Goal: Task Accomplishment & Management: Complete application form

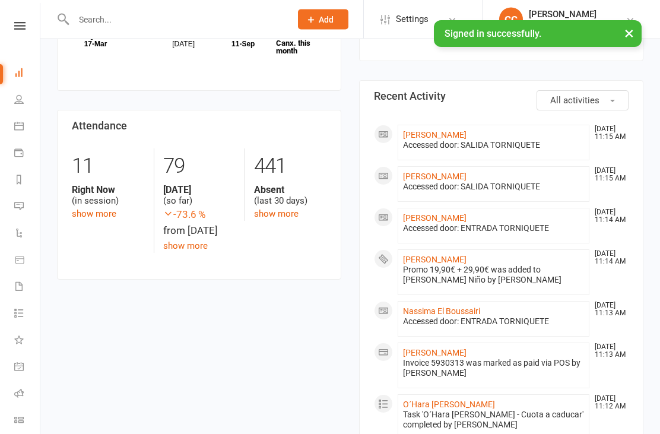
scroll to position [266, 0]
click at [466, 265] on link "[PERSON_NAME]" at bounding box center [434, 260] width 63 height 9
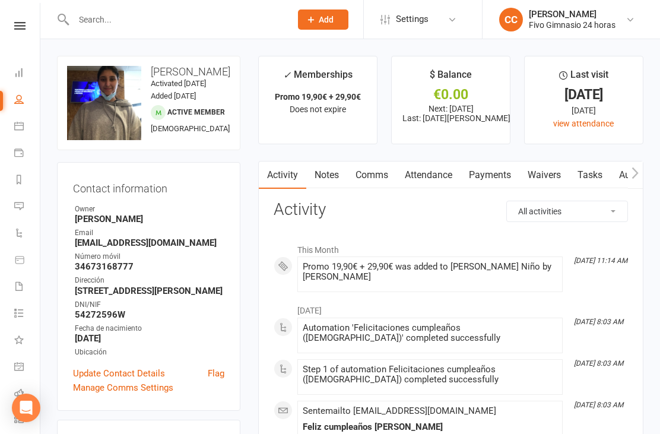
click at [0, 0] on icon at bounding box center [0, 0] width 0 height 0
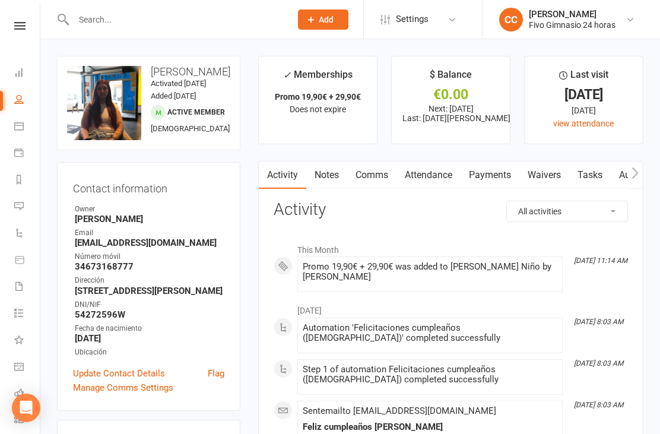
click at [551, 169] on link "Waivers" at bounding box center [544, 174] width 50 height 27
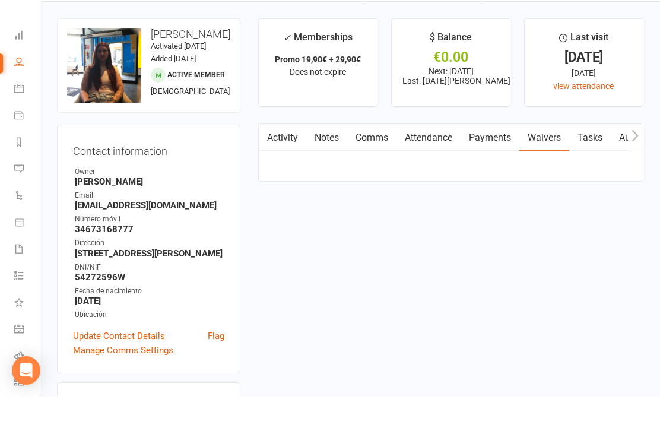
scroll to position [38, 0]
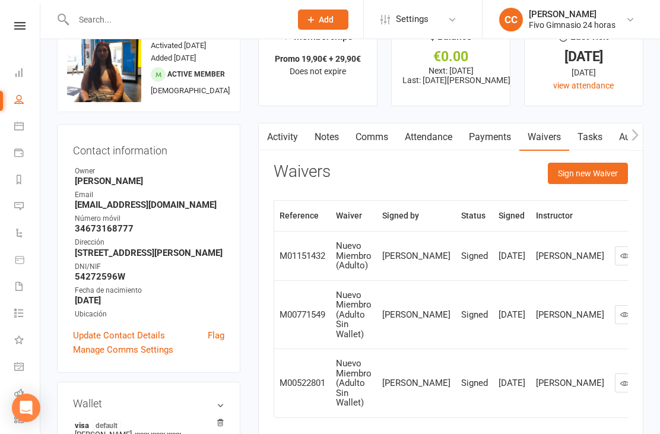
click at [566, 170] on button "Sign new Waiver" at bounding box center [588, 173] width 80 height 21
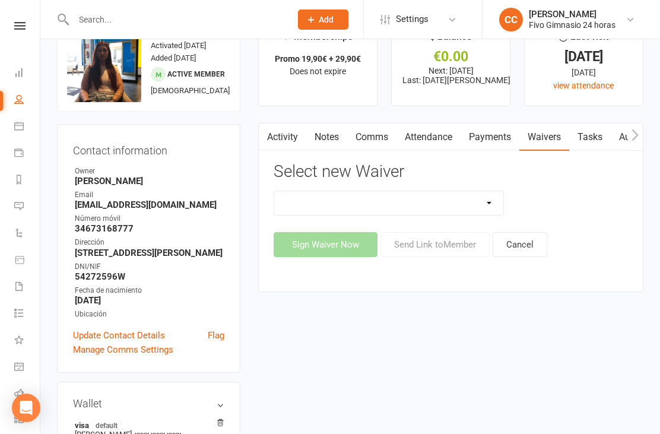
click at [434, 209] on select "Actualización De Datos De Pago Alta Online Certificación Finalización Contrato …" at bounding box center [388, 203] width 229 height 24
select select "1939"
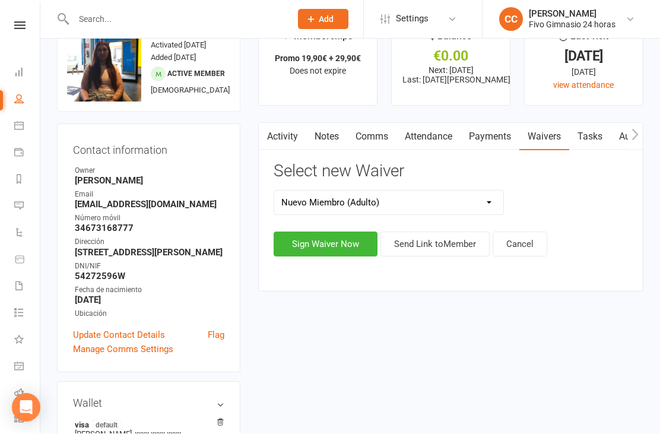
scroll to position [39, 0]
click at [328, 241] on button "Sign Waiver Now" at bounding box center [326, 243] width 104 height 25
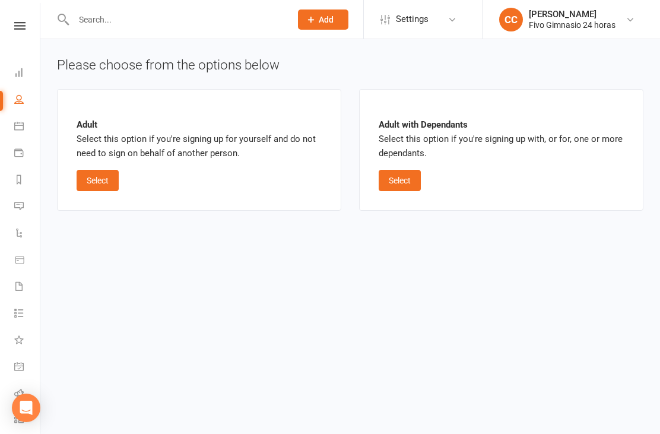
click at [93, 174] on button "Select" at bounding box center [98, 180] width 42 height 21
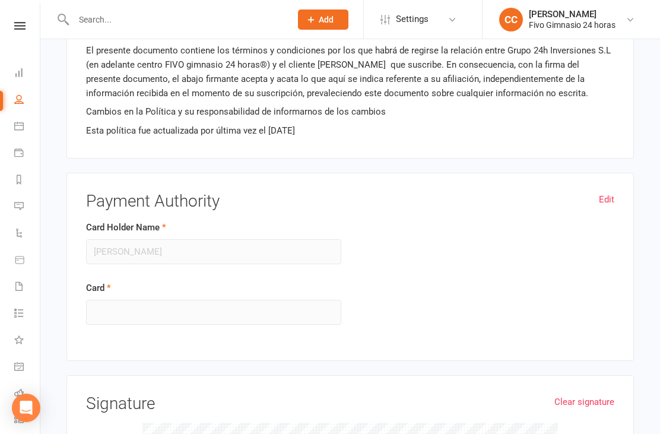
scroll to position [1251, 0]
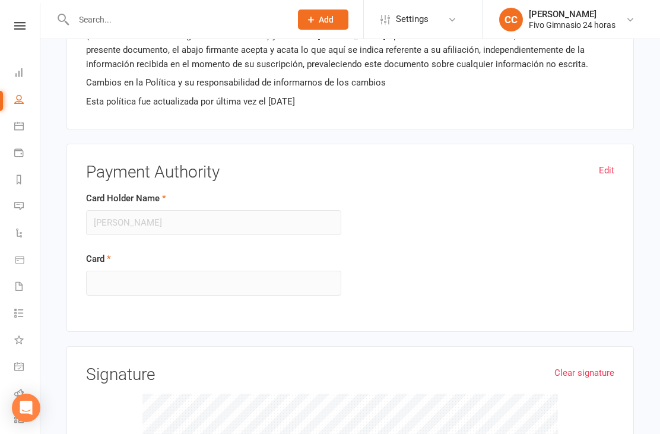
click at [607, 170] on link "Edit" at bounding box center [606, 170] width 15 height 14
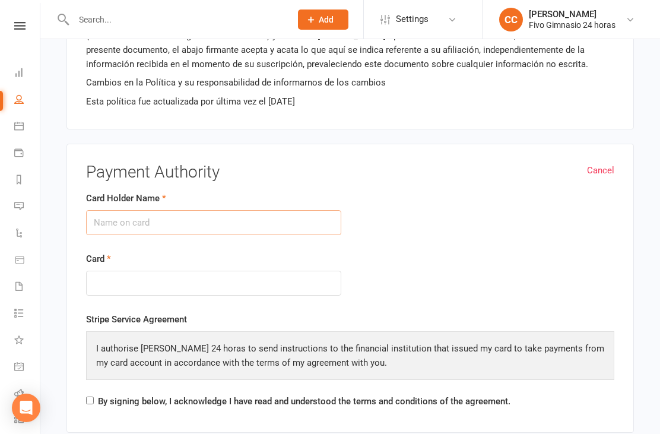
click at [141, 224] on input "Card Holder Name" at bounding box center [213, 222] width 255 height 25
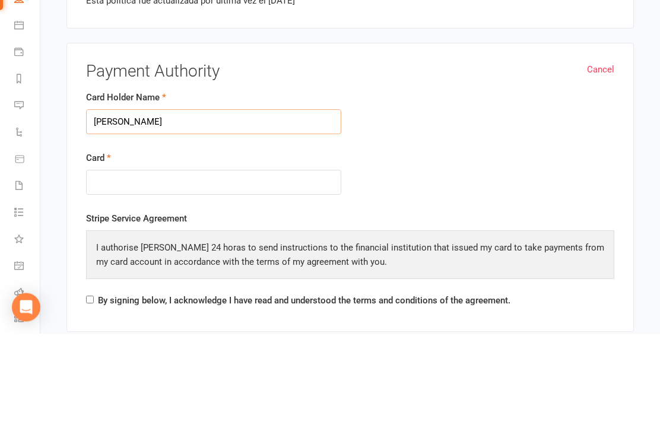
type input "[PERSON_NAME]"
click at [176, 271] on div at bounding box center [213, 284] width 255 height 26
click at [465, 191] on form "Card Holder Name [PERSON_NAME] Niño Card" at bounding box center [350, 252] width 546 height 122
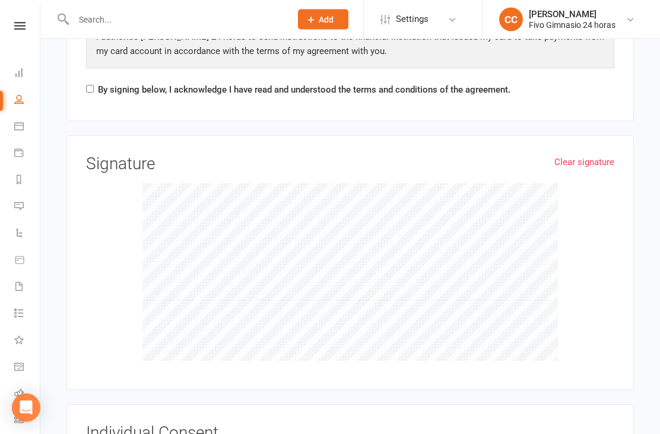
scroll to position [1561, 0]
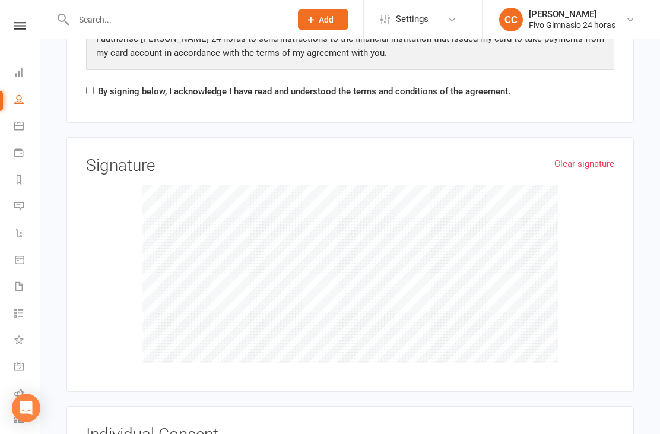
checkbox input "true"
click at [91, 87] on input "By signing below, I acknowledge I have read and understood the terms and condit…" at bounding box center [90, 91] width 8 height 8
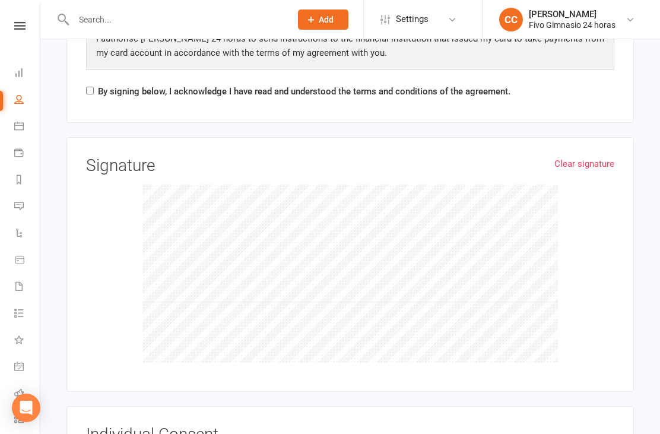
checkbox input "true"
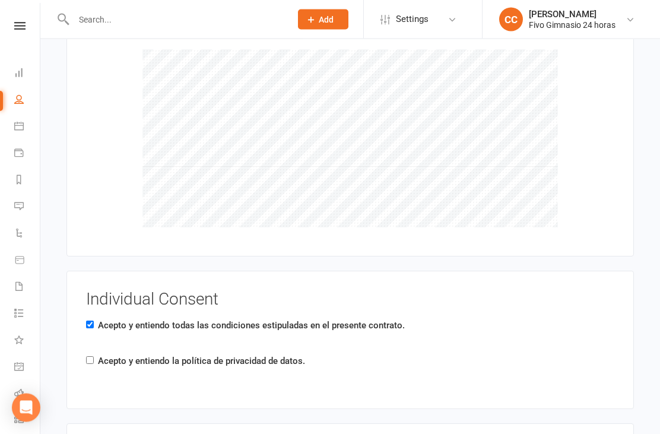
click at [91, 357] on input "Acepto y entiendo la política de privacidad de datos." at bounding box center [90, 361] width 8 height 8
checkbox input "true"
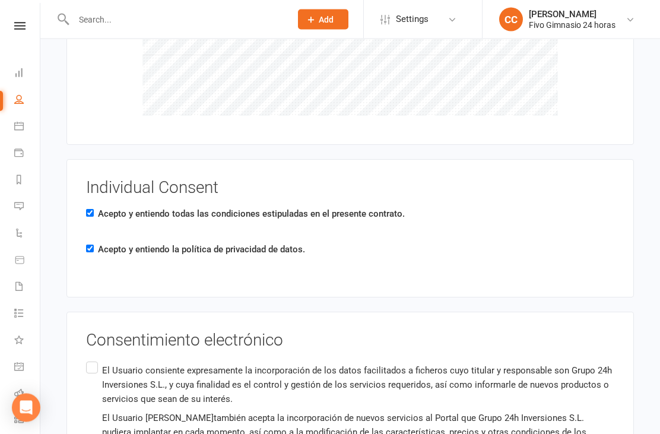
click at [94, 360] on input "El Usuario consiente expresamente la incorporación de los datos facilitados a f…" at bounding box center [90, 360] width 8 height 0
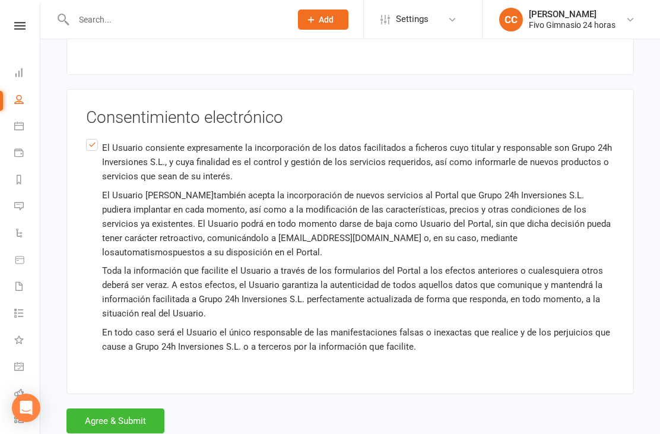
click at [129, 408] on button "Agree & Submit" at bounding box center [115, 420] width 98 height 25
click at [0, 0] on div "Loading" at bounding box center [0, 0] width 0 height 0
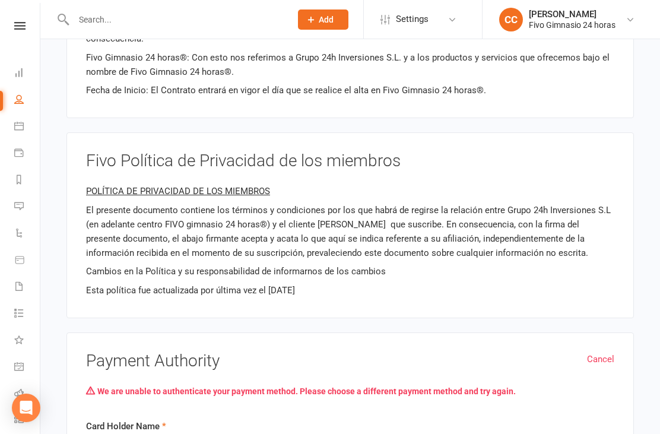
scroll to position [1388, 0]
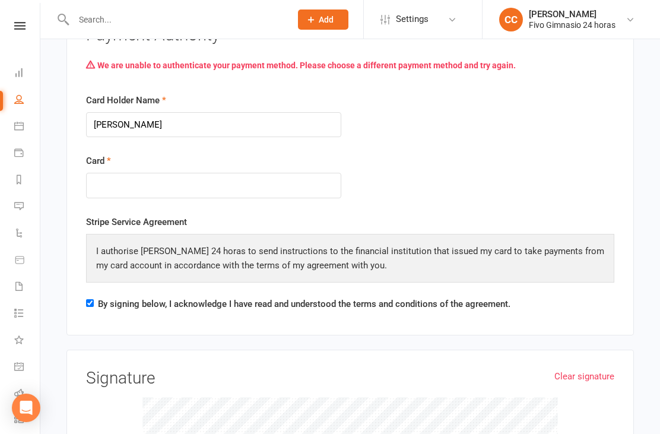
click at [336, 178] on div at bounding box center [213, 186] width 255 height 26
click at [327, 183] on div at bounding box center [213, 186] width 255 height 26
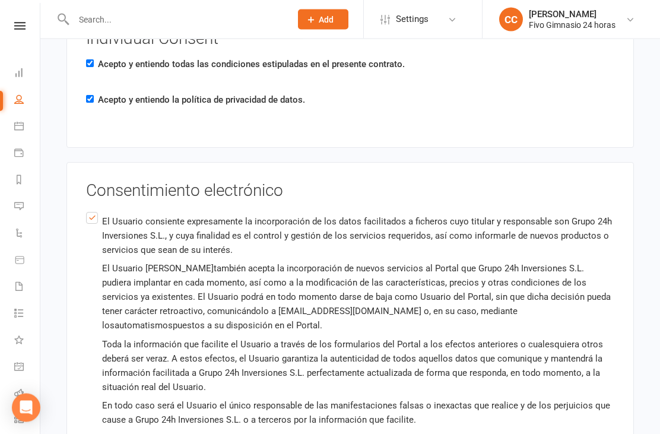
scroll to position [2069, 0]
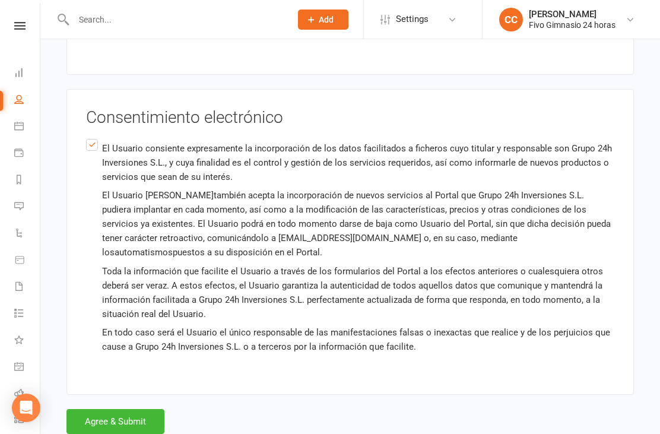
click at [132, 420] on button "Agree & Submit" at bounding box center [115, 421] width 98 height 25
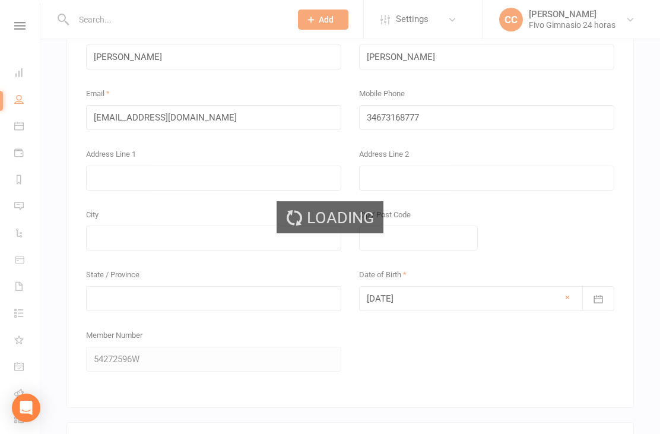
scroll to position [1388, 0]
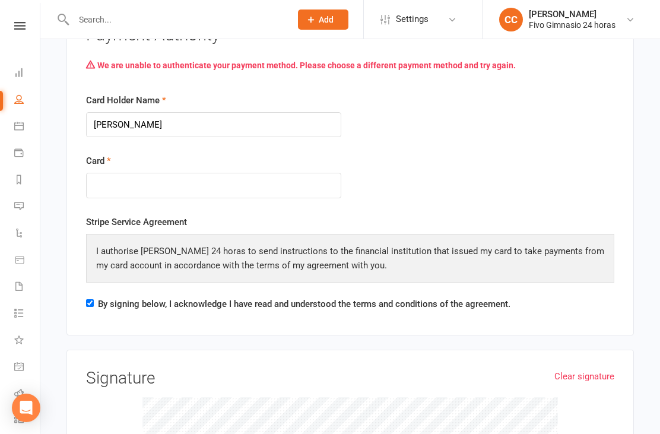
click at [209, 186] on div at bounding box center [213, 186] width 255 height 26
click at [208, 185] on div at bounding box center [213, 186] width 255 height 26
click at [199, 190] on div at bounding box center [213, 186] width 255 height 26
click at [198, 186] on div at bounding box center [213, 186] width 255 height 26
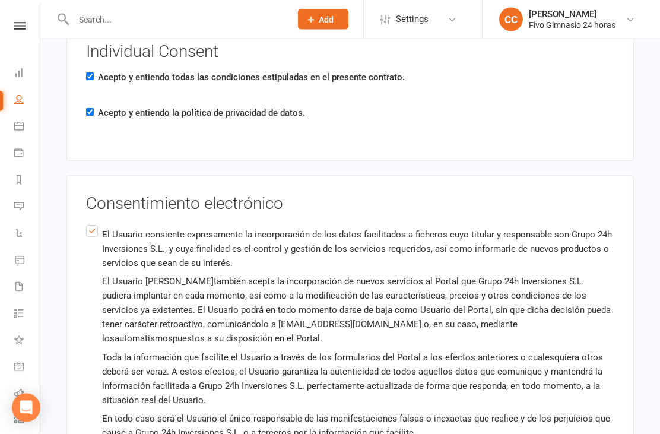
scroll to position [2069, 0]
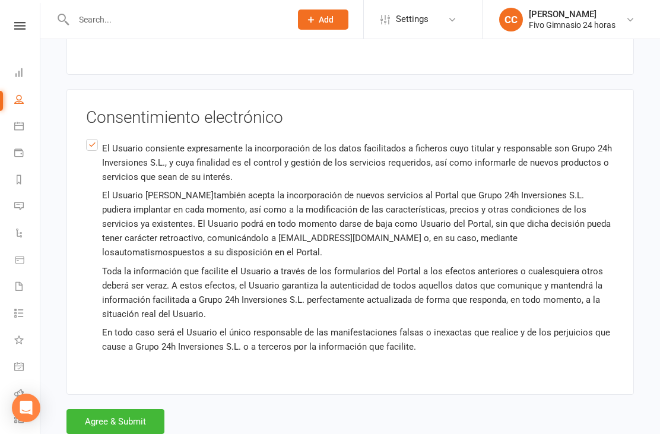
click at [141, 409] on button "Agree & Submit" at bounding box center [115, 421] width 98 height 25
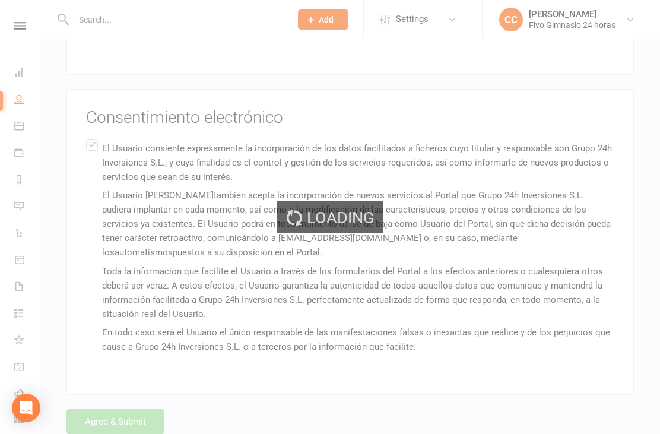
click at [134, 420] on div "Loading" at bounding box center [330, 217] width 660 height 434
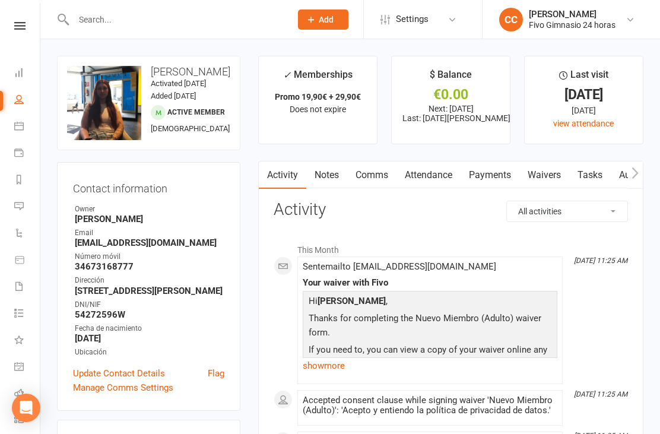
click at [487, 179] on link "Payments" at bounding box center [490, 174] width 59 height 27
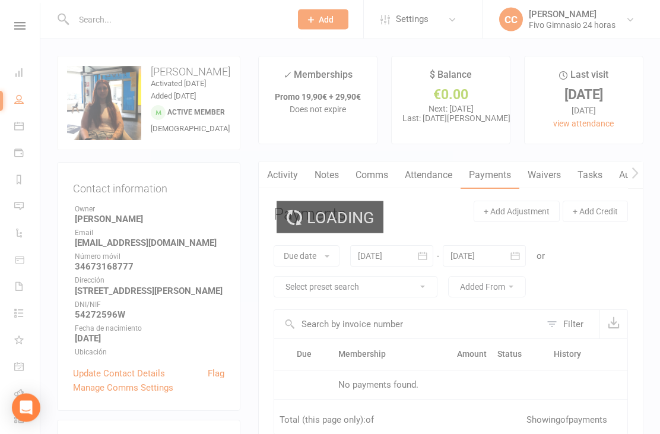
scroll to position [38, 0]
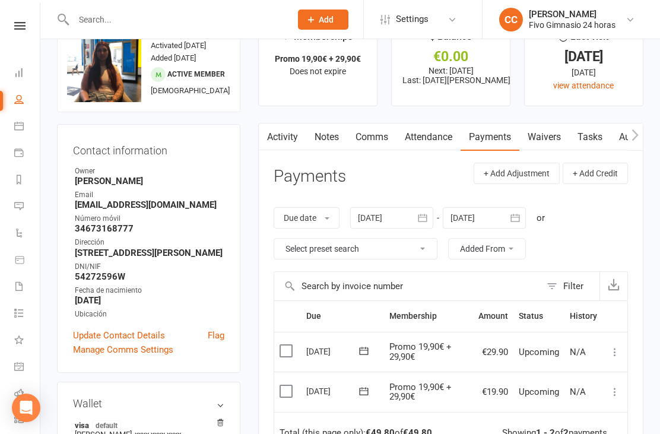
click at [608, 391] on button at bounding box center [615, 392] width 14 height 14
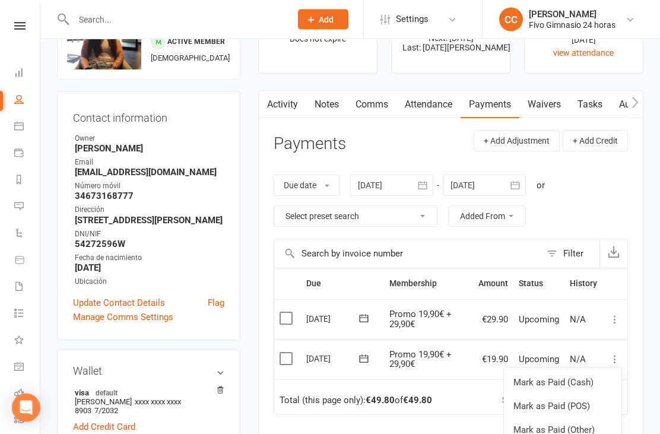
click at [557, 430] on link "Mark as Paid (Other)" at bounding box center [563, 430] width 118 height 24
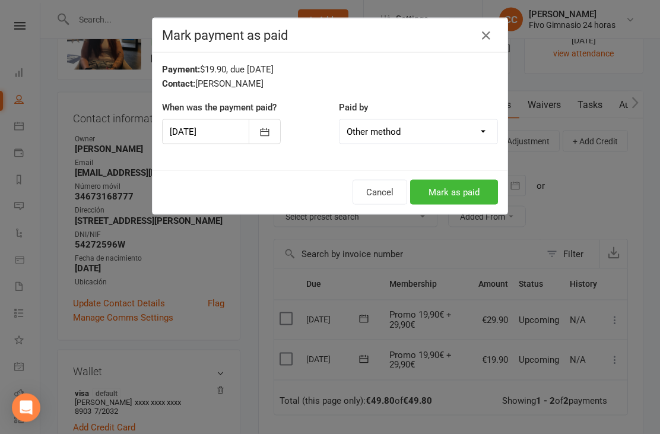
scroll to position [71, 0]
click at [459, 185] on button "Mark as paid" at bounding box center [454, 192] width 88 height 25
